Goal: Check status: Check status

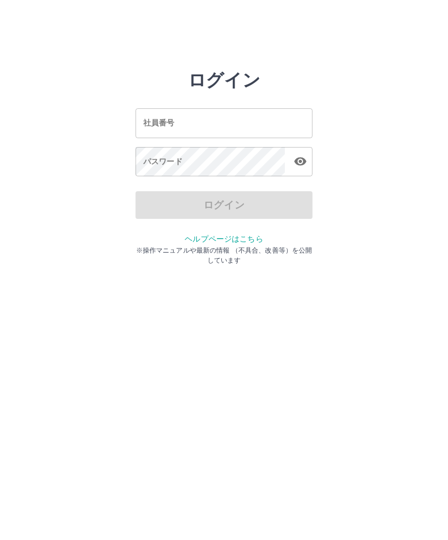
click at [191, 125] on input "社員番号" at bounding box center [223, 122] width 177 height 29
type input "*******"
click at [174, 163] on div "パスワード パスワード" at bounding box center [223, 162] width 177 height 31
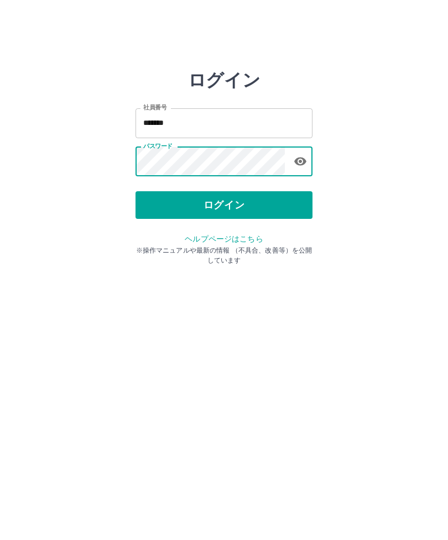
click at [213, 206] on button "ログイン" at bounding box center [223, 205] width 177 height 28
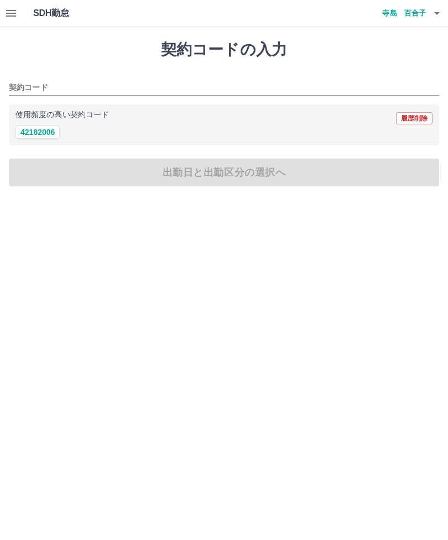
click at [13, 14] on icon "button" at bounding box center [11, 13] width 10 height 7
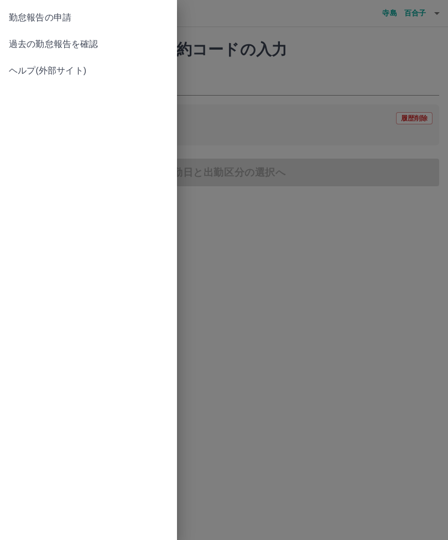
click at [67, 38] on span "過去の勤怠報告を確認" at bounding box center [88, 44] width 159 height 13
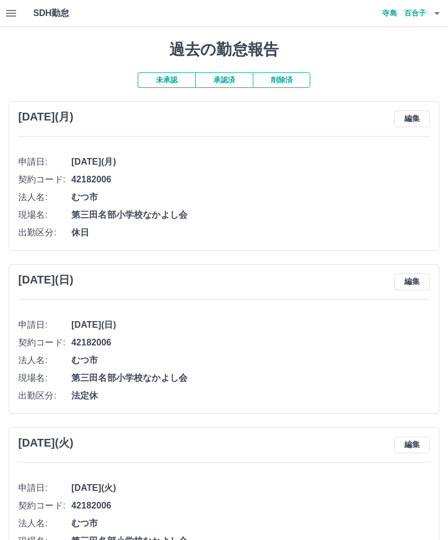
click at [220, 81] on button "承認済" at bounding box center [223, 79] width 57 height 15
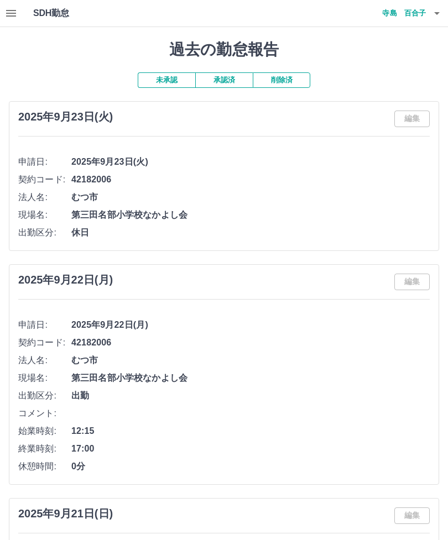
click at [10, 13] on icon "button" at bounding box center [11, 13] width 10 height 7
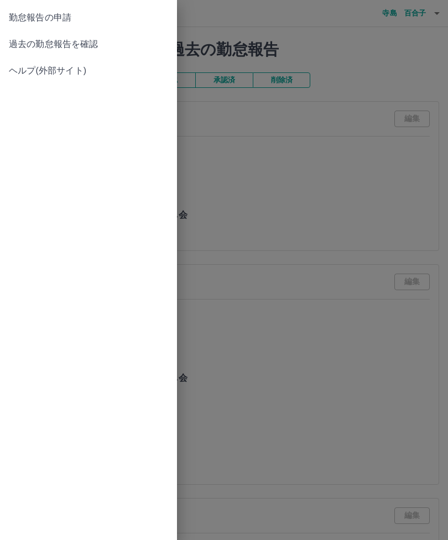
click at [329, 172] on div at bounding box center [224, 270] width 448 height 540
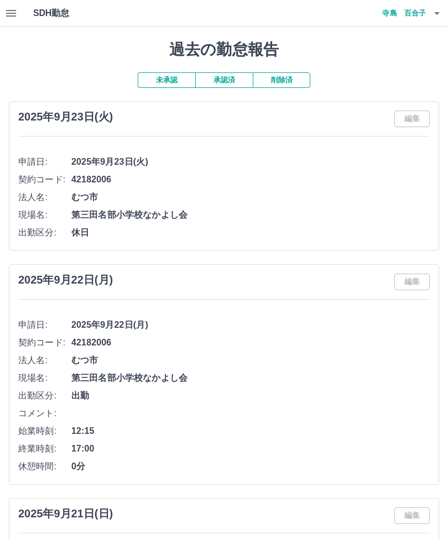
click at [227, 76] on button "承認済" at bounding box center [223, 79] width 57 height 15
click at [174, 77] on button "未承認" at bounding box center [166, 79] width 57 height 15
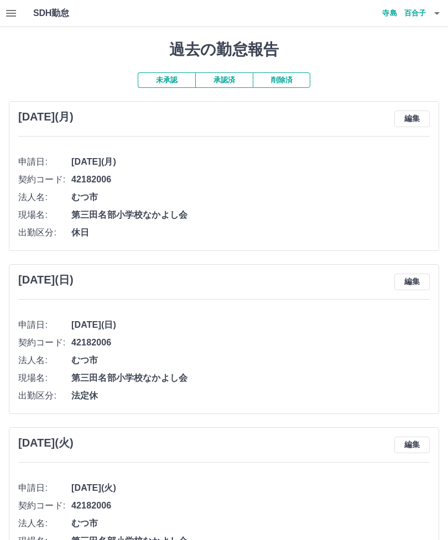
click at [165, 76] on button "未承認" at bounding box center [166, 79] width 57 height 15
click at [438, 14] on icon "button" at bounding box center [436, 13] width 13 height 13
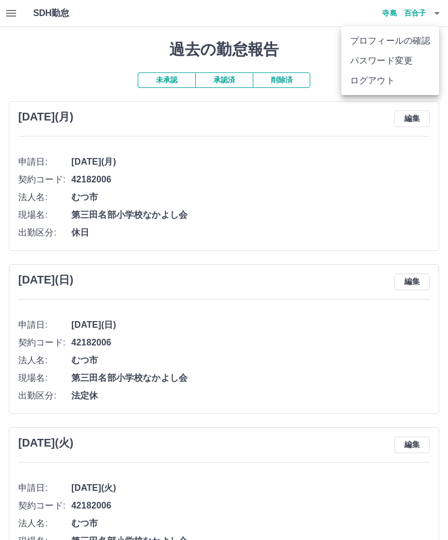
click at [382, 83] on li "ログアウト" at bounding box center [390, 81] width 98 height 20
